Goal: Use online tool/utility: Utilize a website feature to perform a specific function

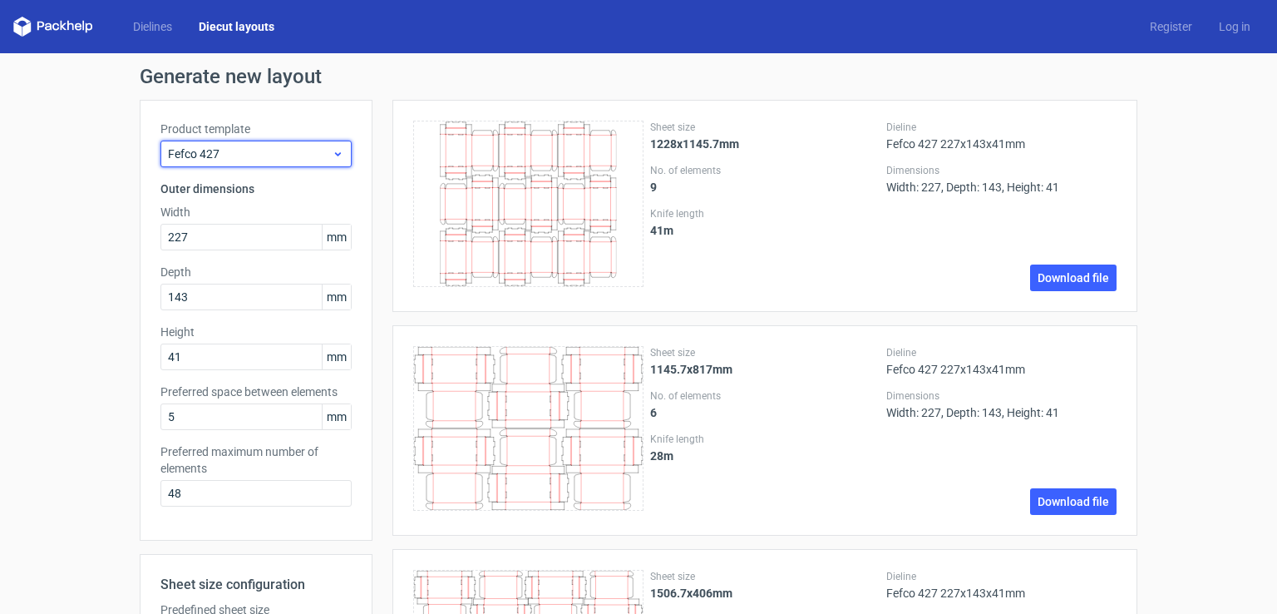
click at [161, 156] on div "Fefco 427" at bounding box center [256, 154] width 191 height 27
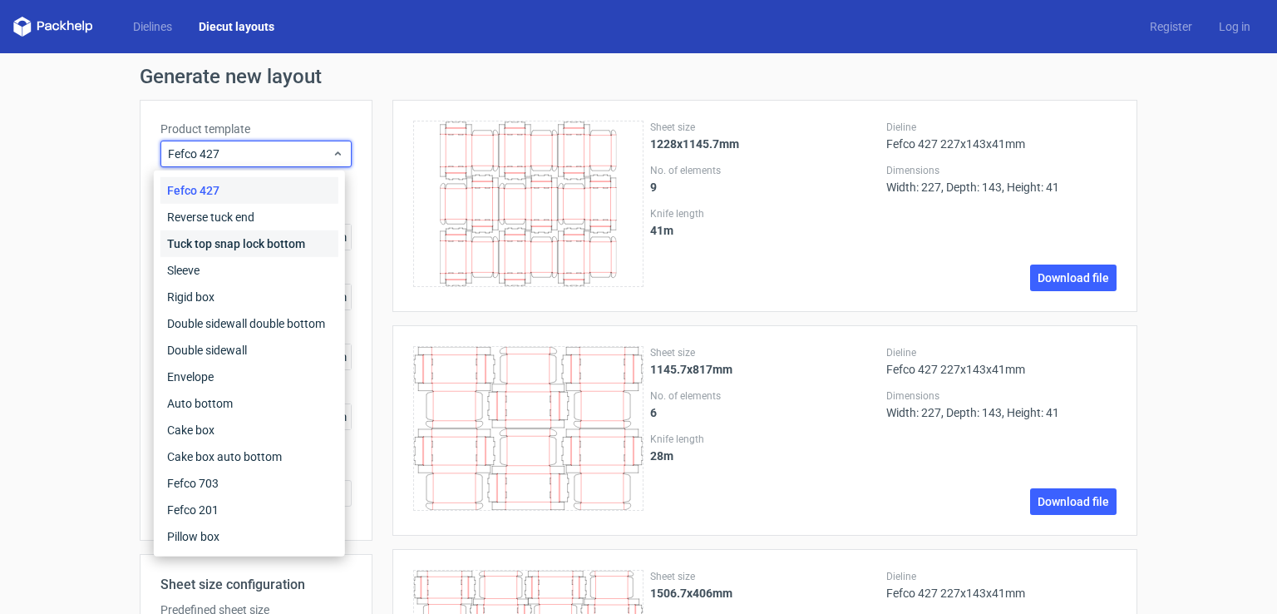
click at [274, 239] on div "Tuck top snap lock bottom" at bounding box center [250, 243] width 178 height 27
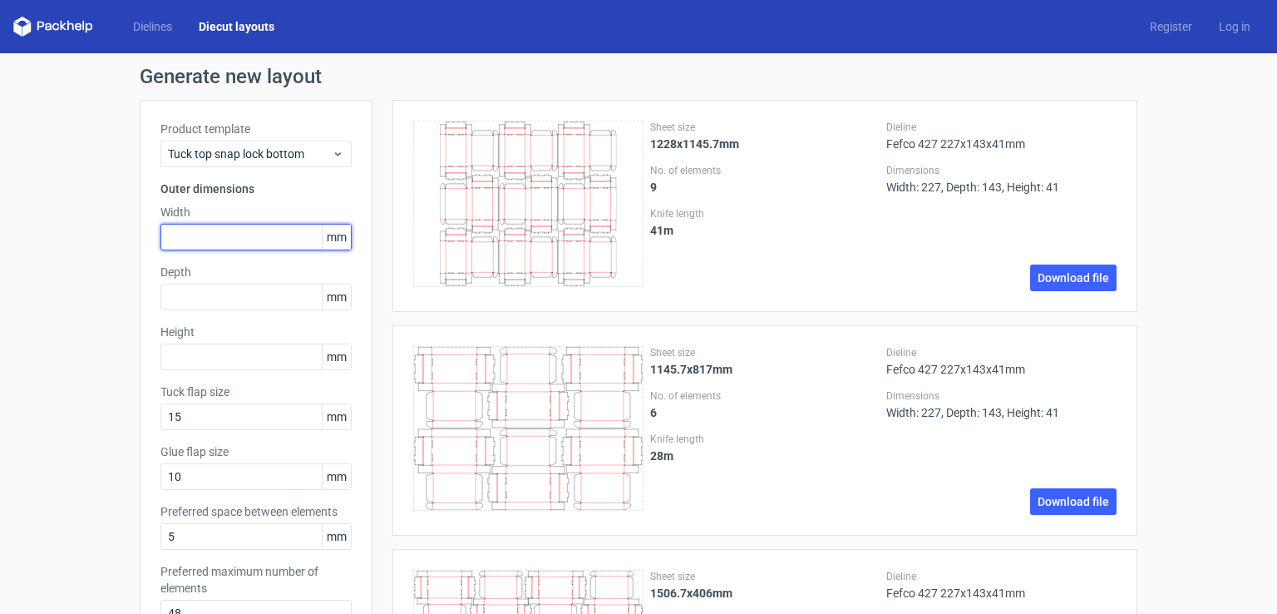
click at [274, 239] on input "text" at bounding box center [256, 237] width 191 height 27
type input "90"
type input "65"
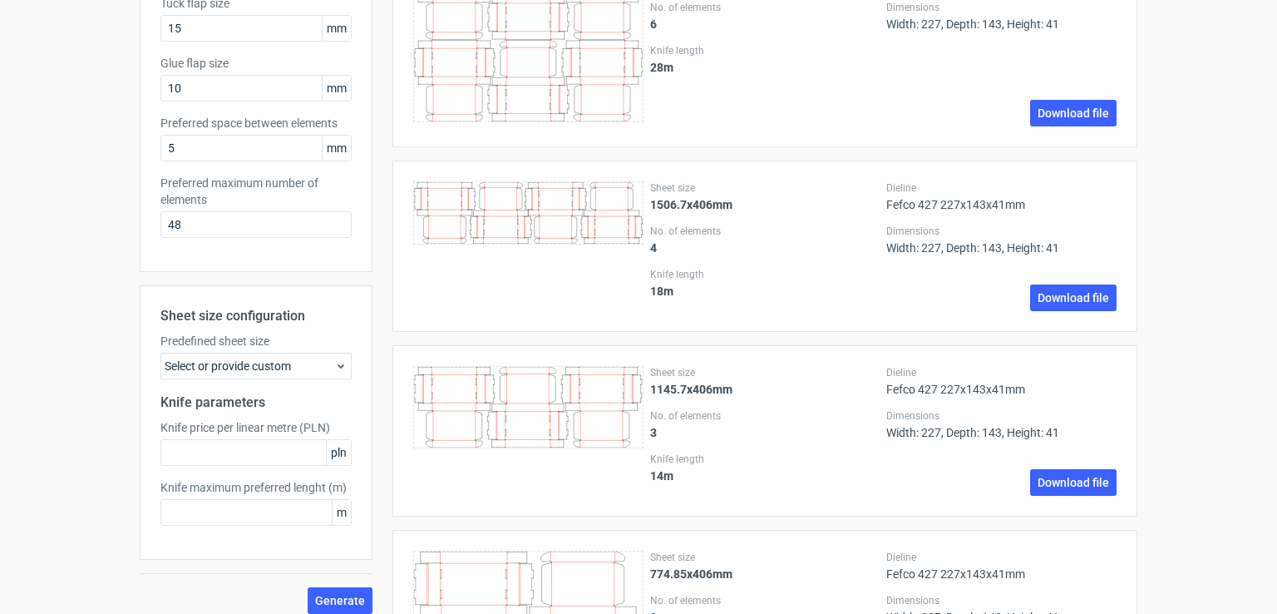
scroll to position [389, 0]
type input "25"
click at [278, 212] on input "48" at bounding box center [256, 223] width 191 height 27
type input "4"
click at [358, 605] on span "Generate" at bounding box center [340, 600] width 50 height 12
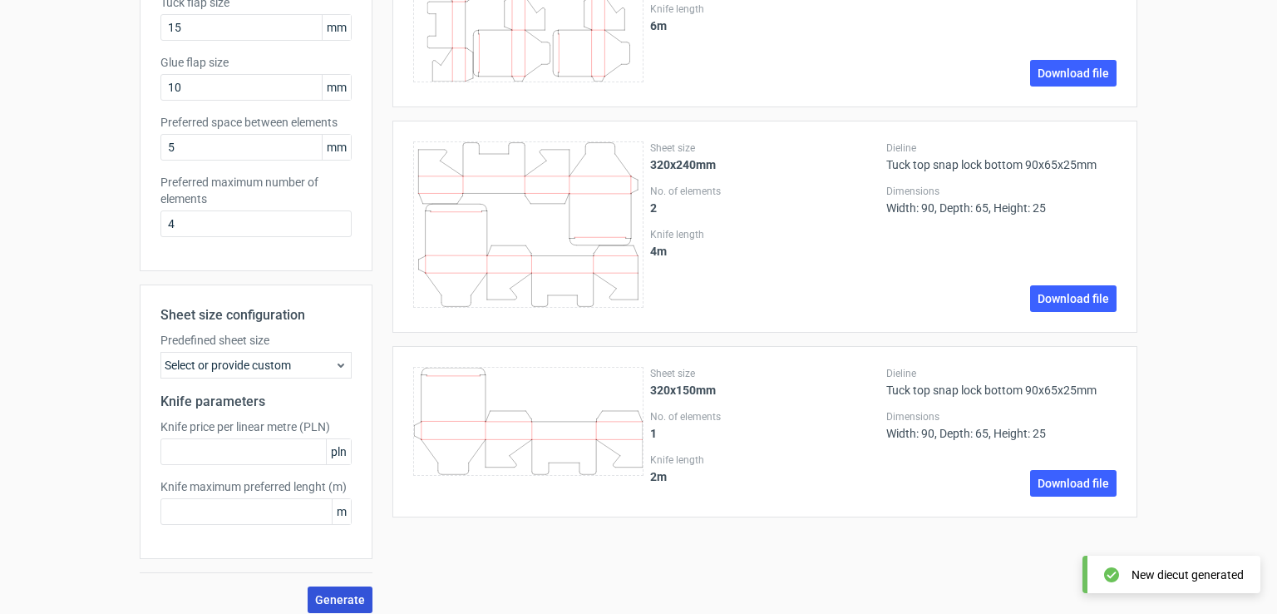
scroll to position [0, 0]
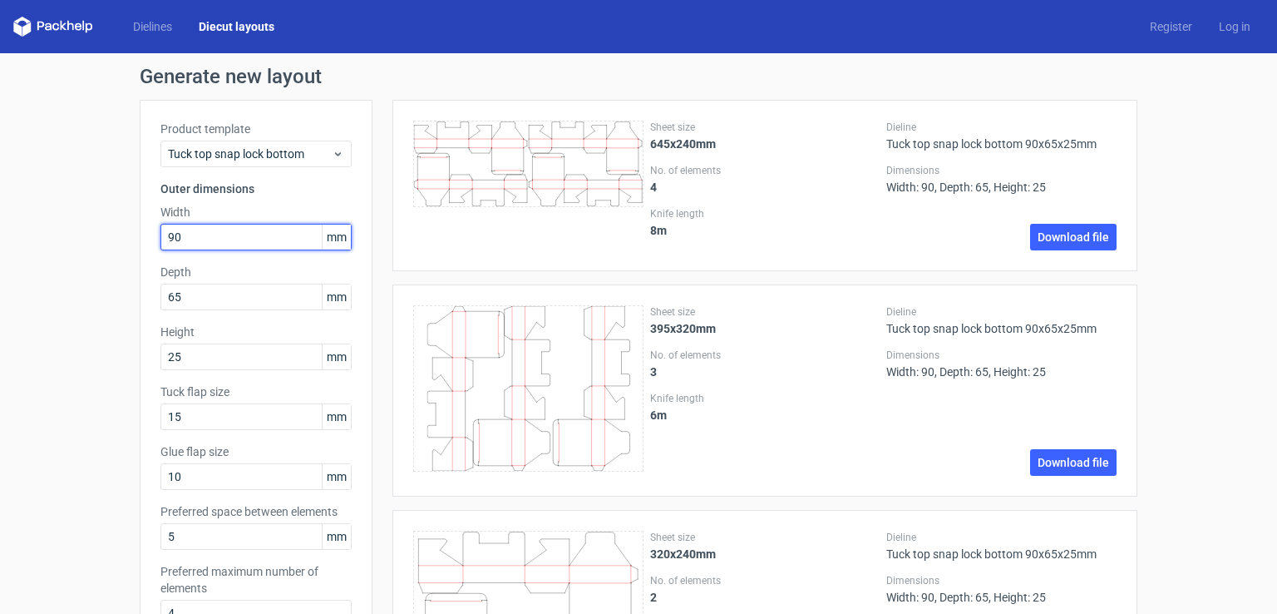
drag, startPoint x: 192, startPoint y: 237, endPoint x: 0, endPoint y: 254, distance: 192.8
click at [0, 254] on div "Generate new layout Product template Tuck top snap lock bottom Outer dimensions…" at bounding box center [638, 534] width 1277 height 962
drag, startPoint x: 197, startPoint y: 227, endPoint x: 133, endPoint y: 224, distance: 64.1
click at [140, 224] on div "Product template Tuck top snap lock bottom Outer dimensions Width 90 mm Depth 6…" at bounding box center [256, 380] width 233 height 561
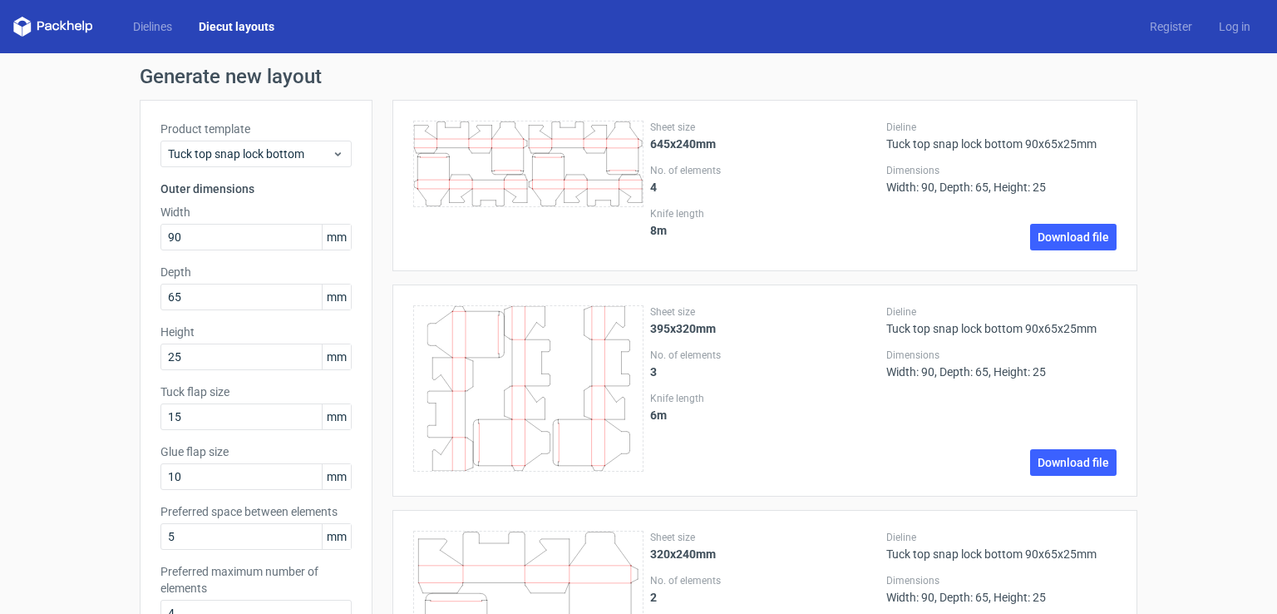
click at [140, 224] on div "Product template Tuck top snap lock bottom Outer dimensions Width 90 mm Depth 6…" at bounding box center [256, 380] width 233 height 561
click at [180, 230] on input "90" at bounding box center [256, 237] width 191 height 27
type input "9"
type input "65"
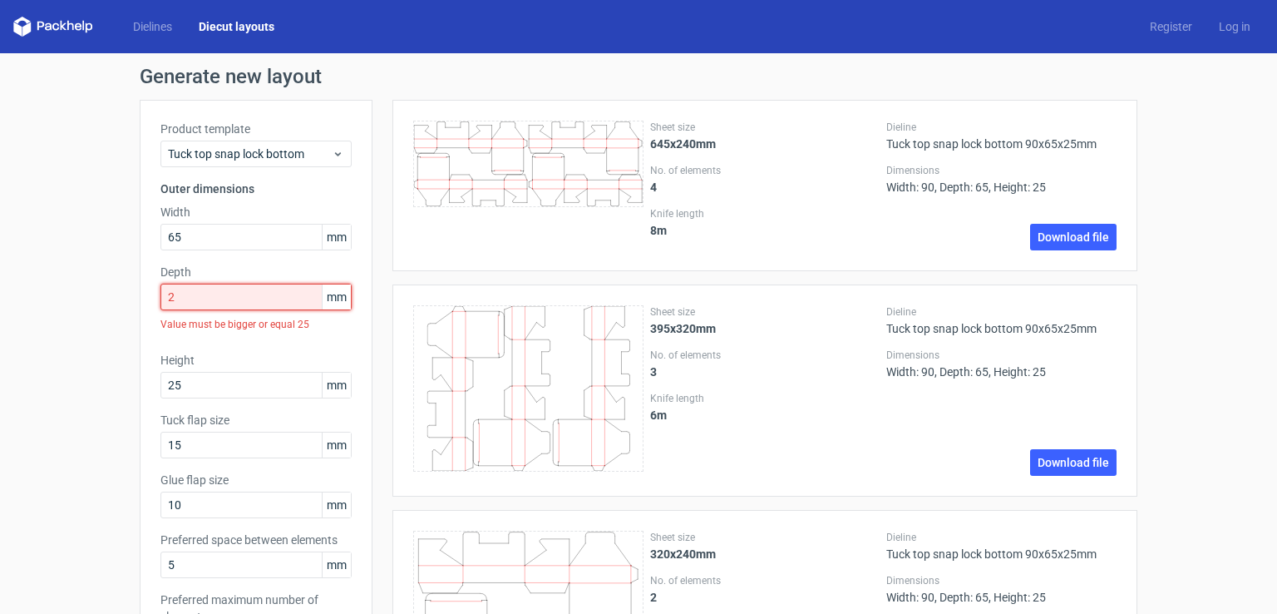
click at [190, 294] on input "2" at bounding box center [256, 297] width 191 height 27
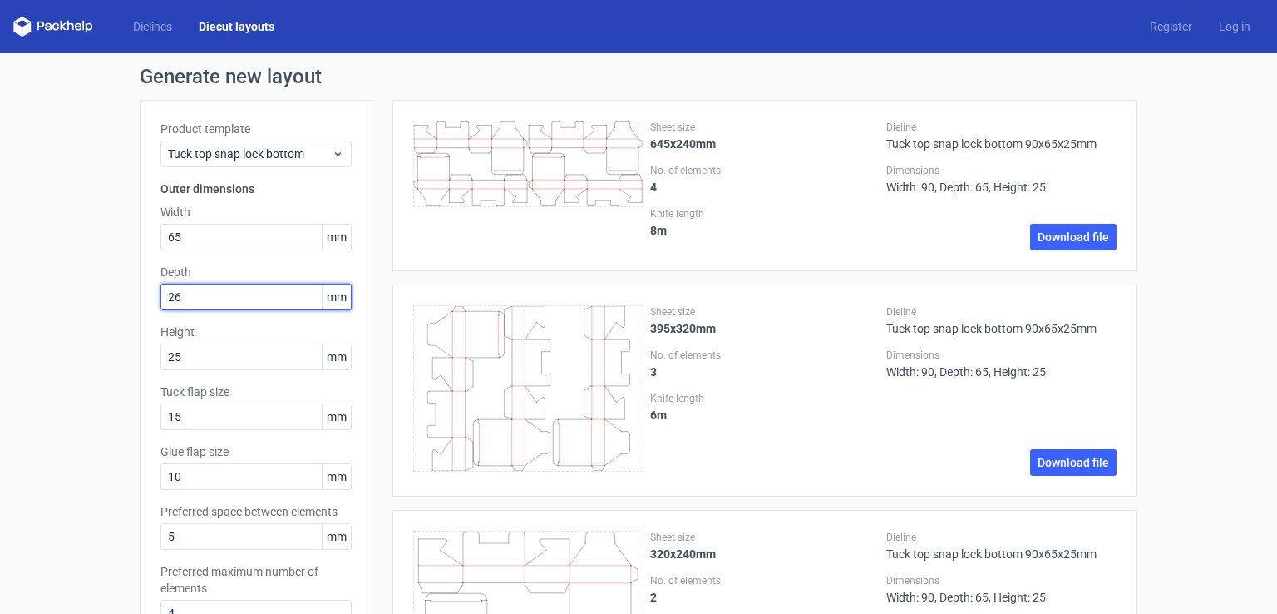
type input "26"
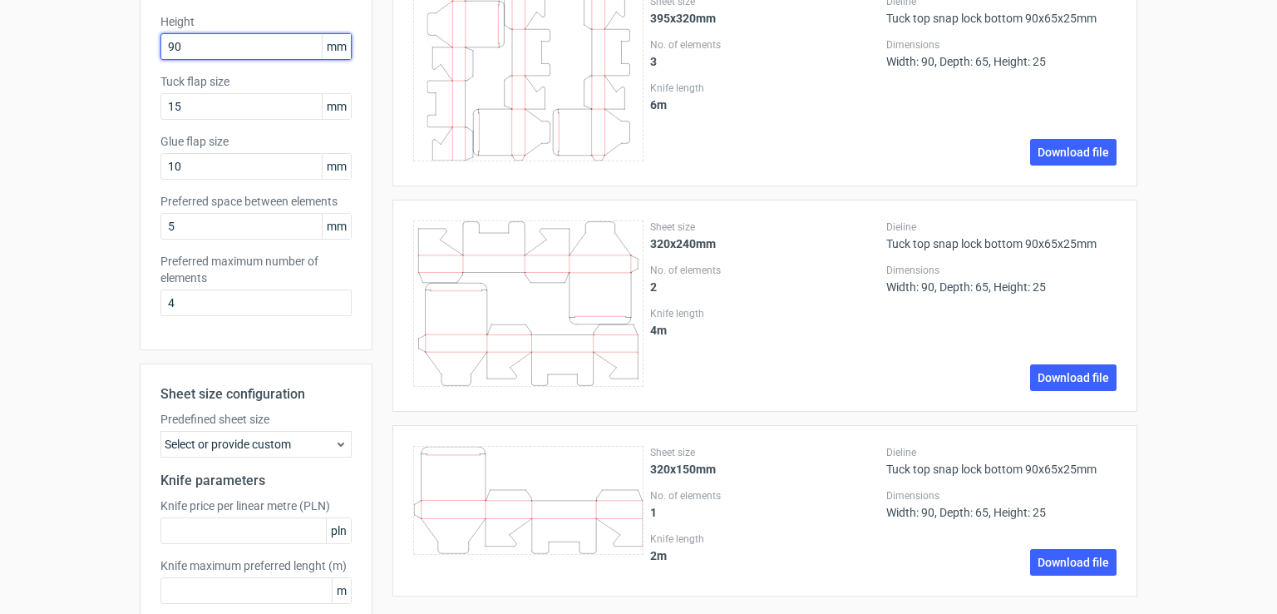
scroll to position [401, 0]
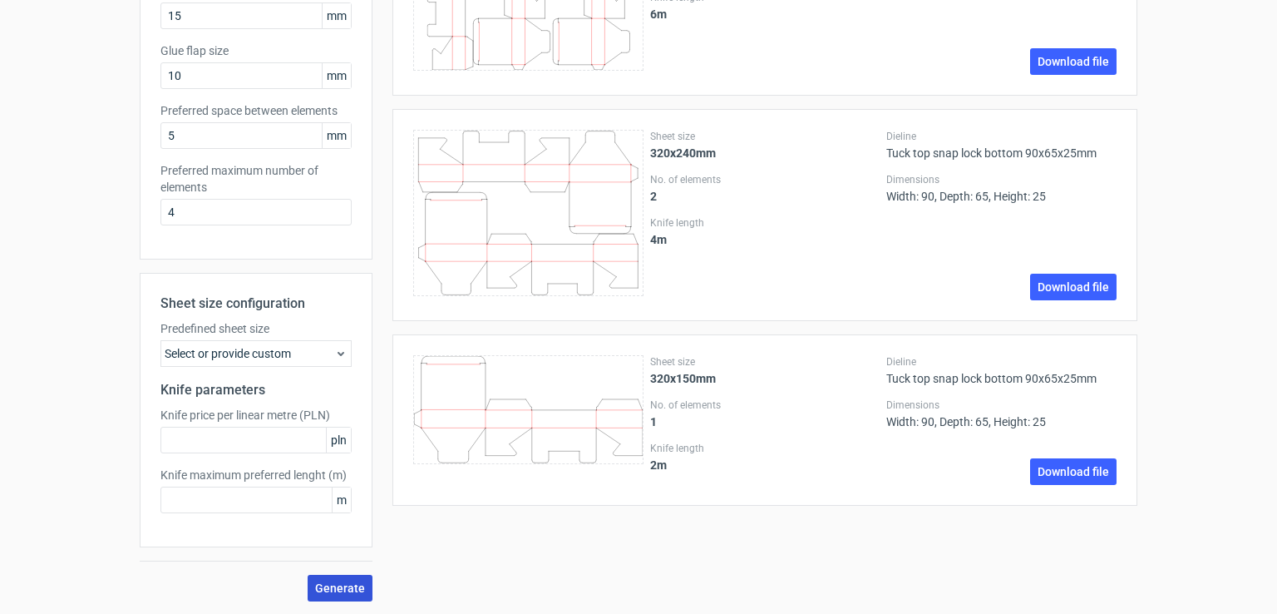
type input "90"
click at [333, 588] on span "Generate" at bounding box center [340, 588] width 50 height 12
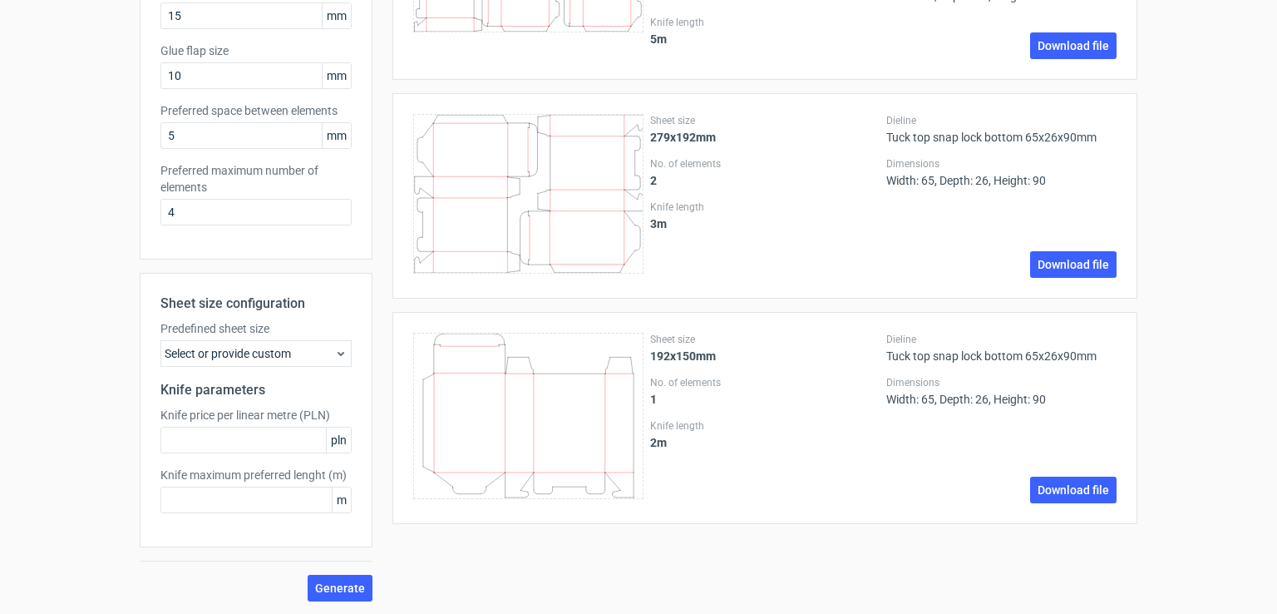
click at [609, 437] on icon at bounding box center [528, 416] width 230 height 166
